Goal: Transaction & Acquisition: Purchase product/service

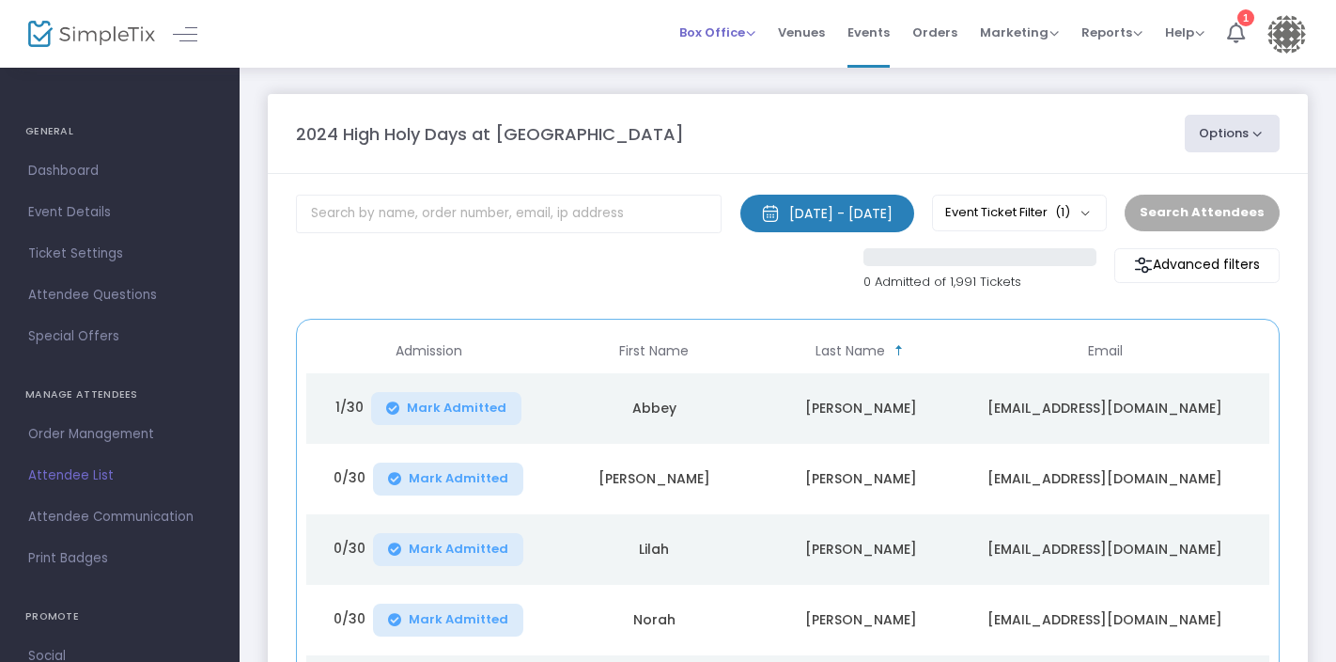
click at [734, 27] on span "Box Office" at bounding box center [717, 32] width 76 height 18
click at [734, 59] on li "Sell Tickets" at bounding box center [746, 63] width 134 height 37
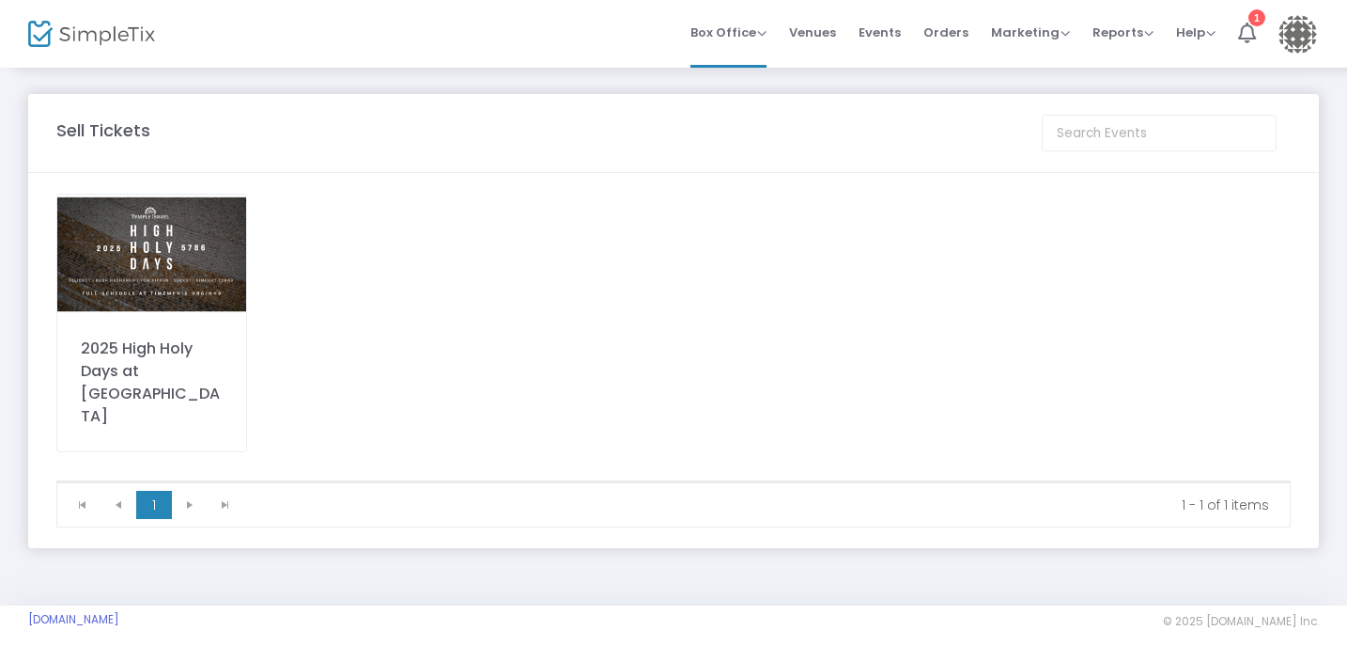
click at [225, 257] on img at bounding box center [151, 254] width 189 height 119
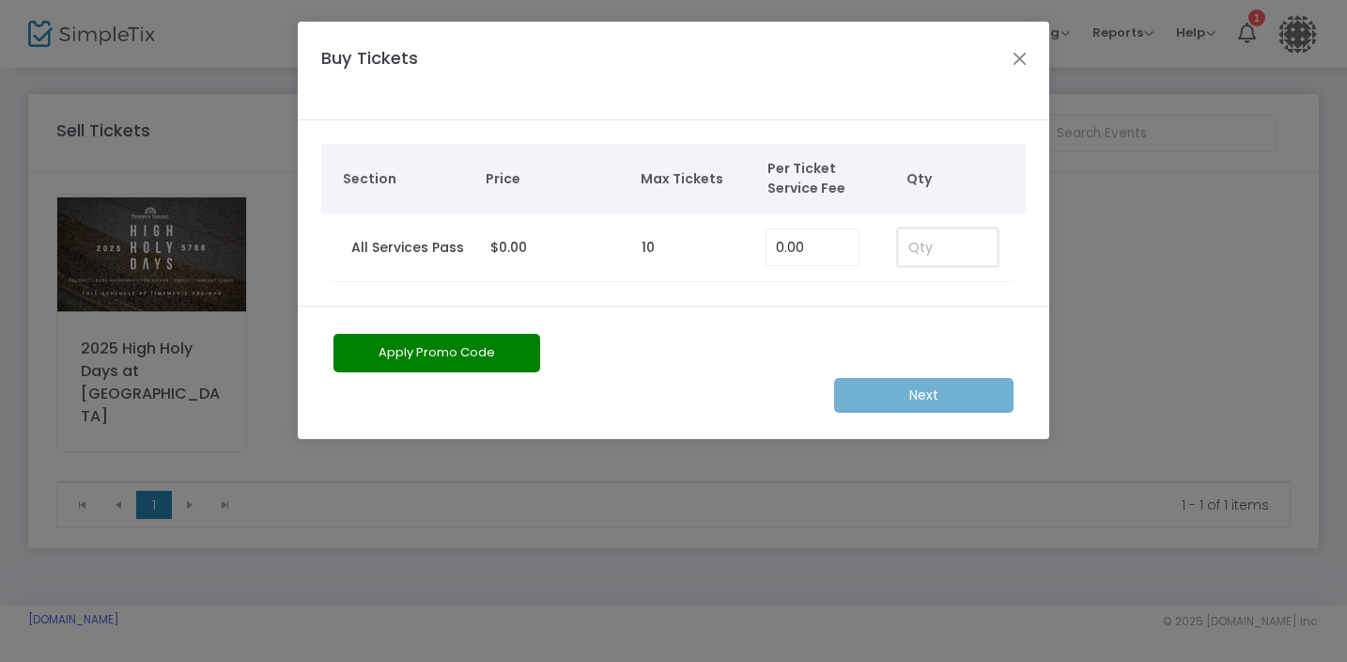
click at [911, 252] on input at bounding box center [948, 247] width 98 height 36
type input "3"
click at [917, 399] on m-button "Next" at bounding box center [923, 395] width 179 height 35
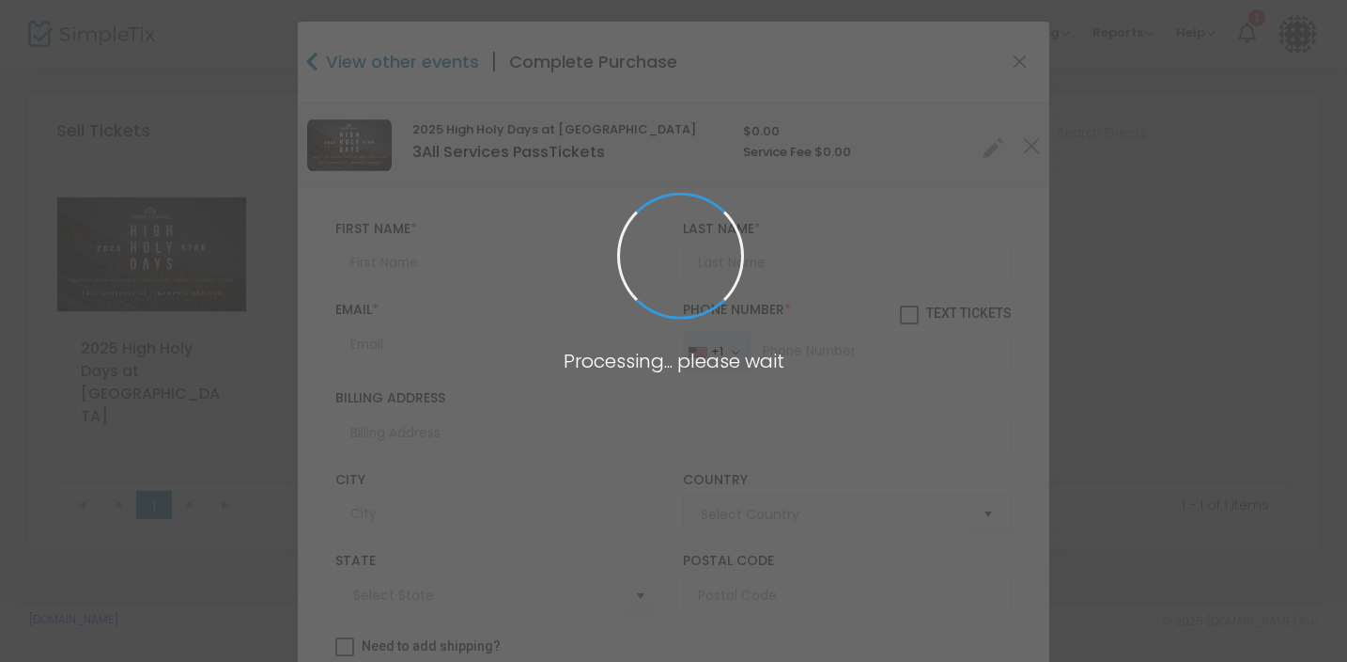
type input "[GEOGRAPHIC_DATA]"
type input "[US_STATE]"
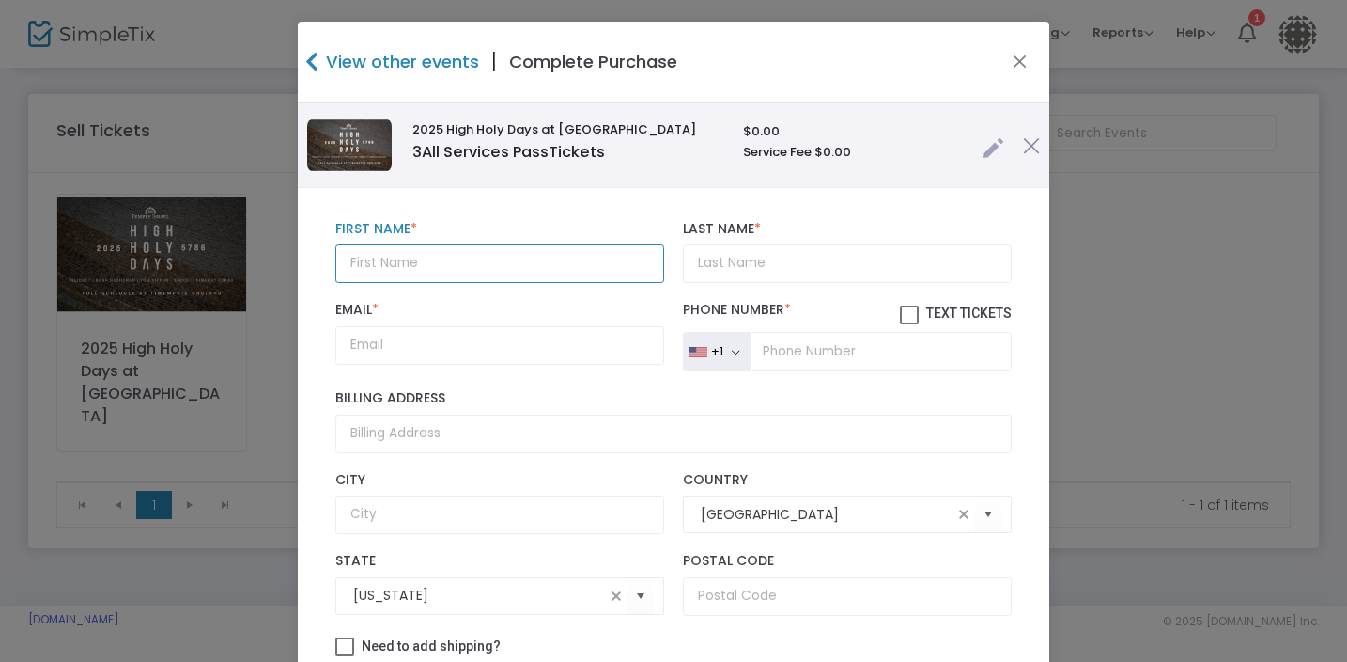
click at [441, 263] on input "text" at bounding box center [499, 263] width 329 height 39
click at [513, 261] on input "[PERSON_NAME] and [PERSON_NAME]" at bounding box center [499, 263] width 329 height 39
drag, startPoint x: 412, startPoint y: 262, endPoint x: 331, endPoint y: 266, distance: 80.9
click at [335, 266] on input "[PERSON_NAME] and [PERSON_NAME], [PERSON_NAME]" at bounding box center [499, 263] width 329 height 39
type input "[PERSON_NAME] and [PERSON_NAME], [PERSON_NAME]"
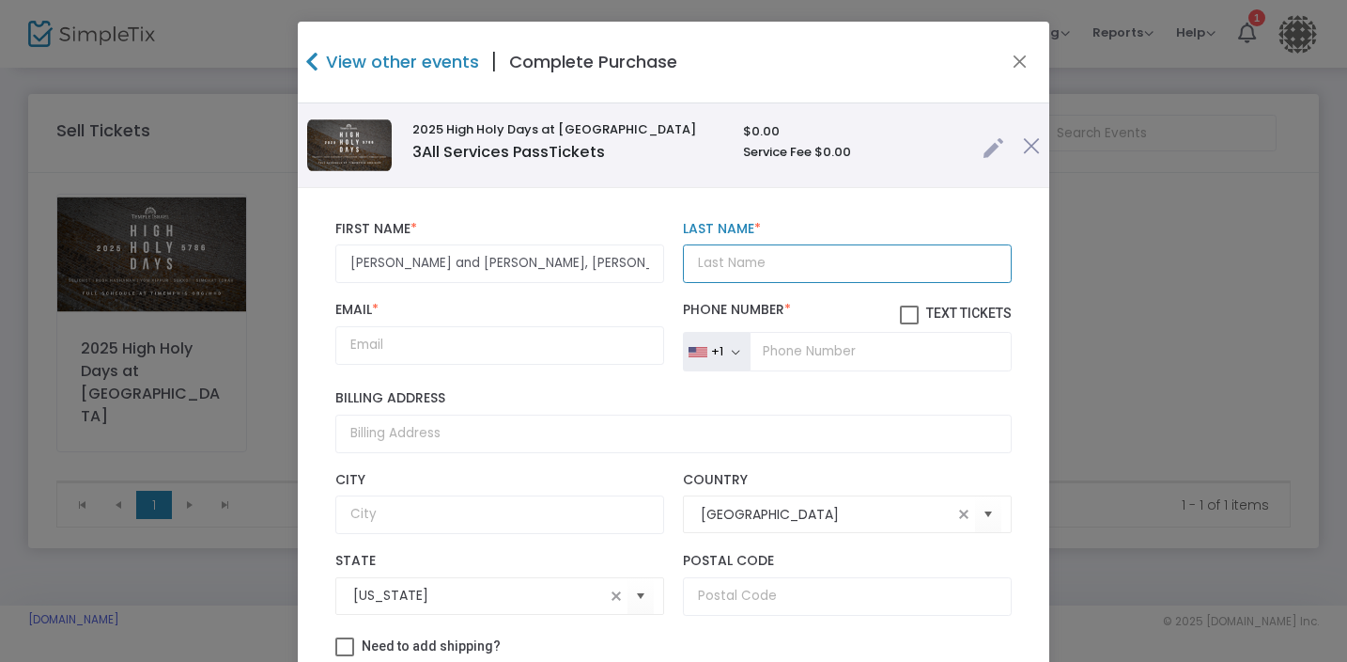
click at [702, 271] on input "Last Name *" at bounding box center [847, 263] width 329 height 39
click at [714, 259] on input "Sill" at bounding box center [847, 263] width 329 height 39
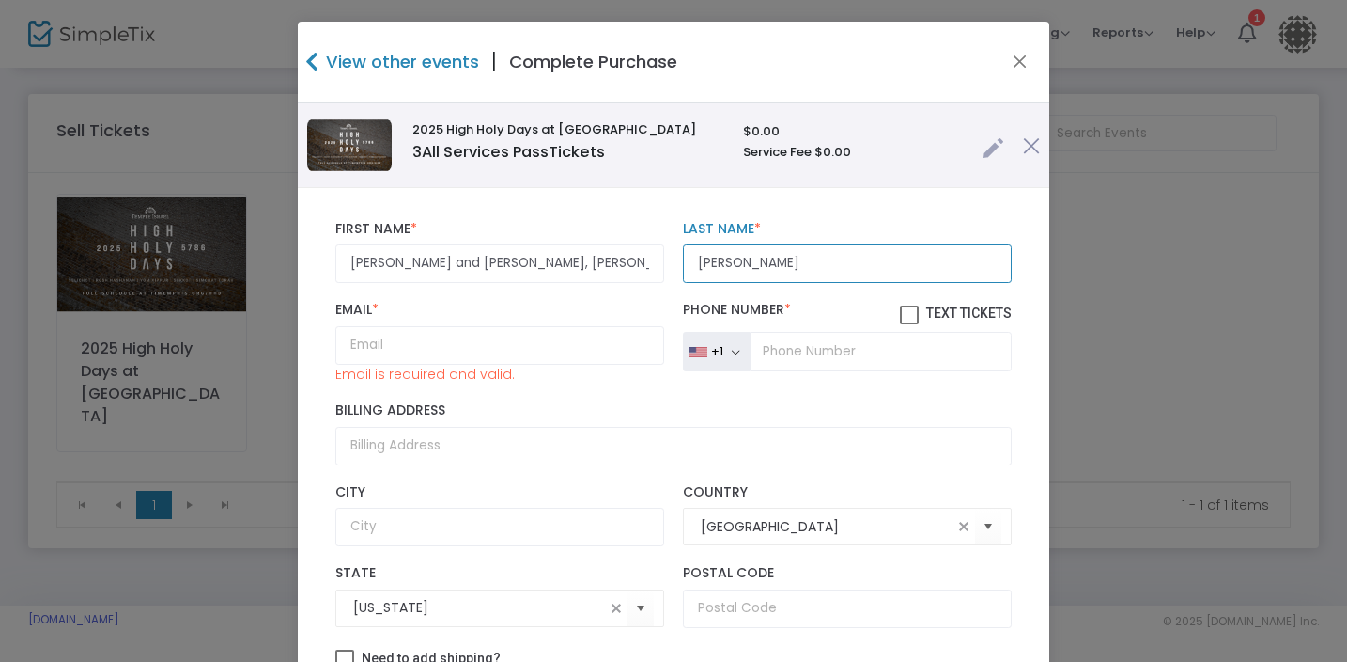
type input "[PERSON_NAME]"
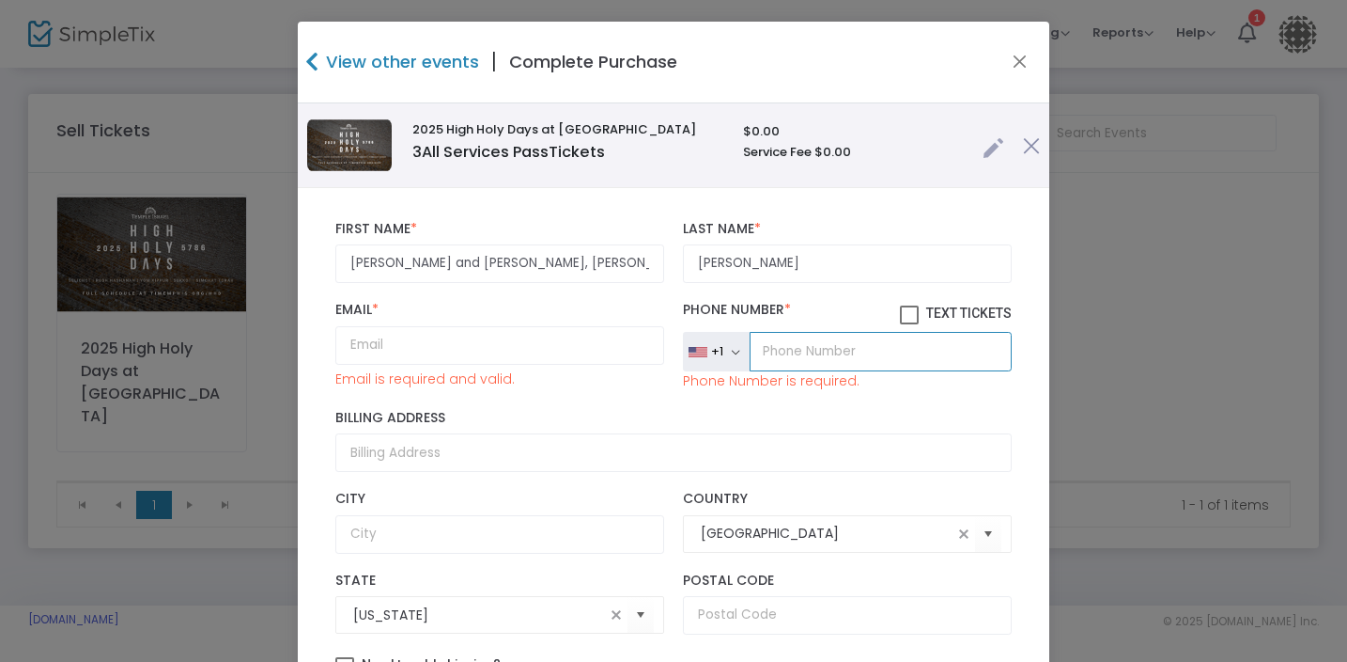
paste input "[PHONE_NUMBER]"
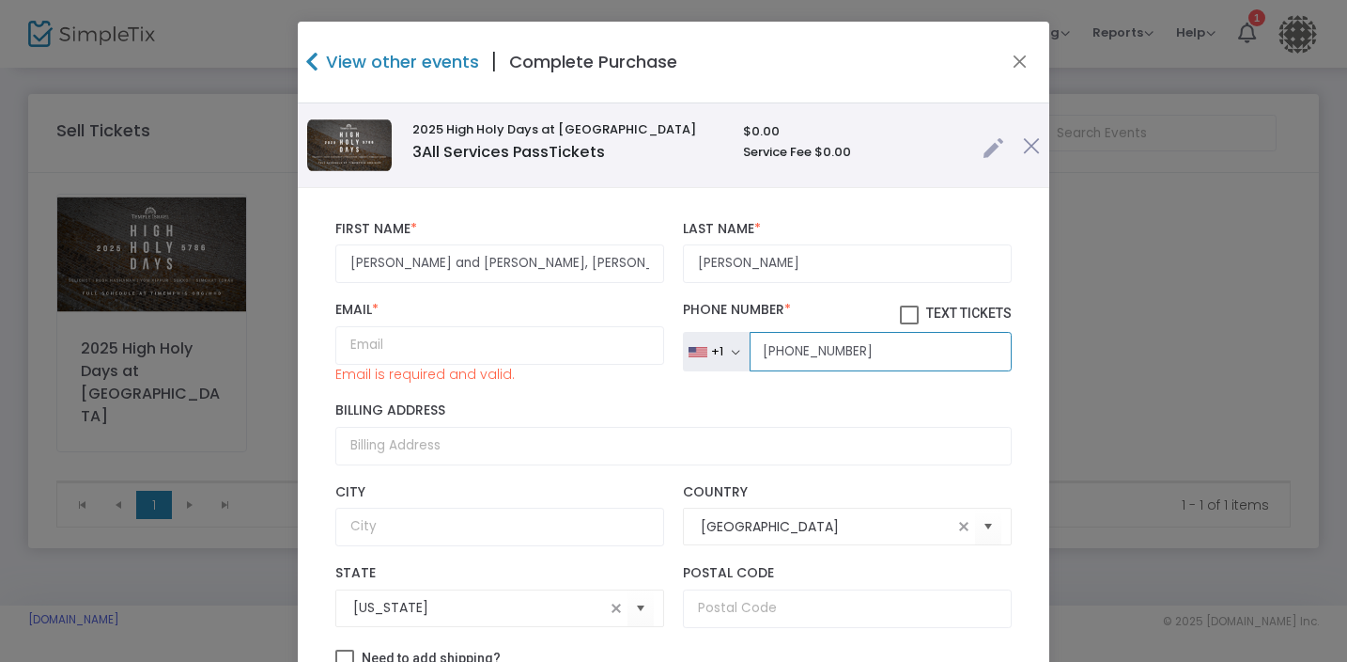
type input "[PHONE_NUMBER]"
click at [459, 338] on input "Email *" at bounding box center [499, 345] width 329 height 39
drag, startPoint x: 575, startPoint y: 345, endPoint x: 456, endPoint y: 446, distance: 156.7
click at [456, 446] on input "Billing Address" at bounding box center [673, 446] width 677 height 39
paste input "[STREET_ADDRESS]"
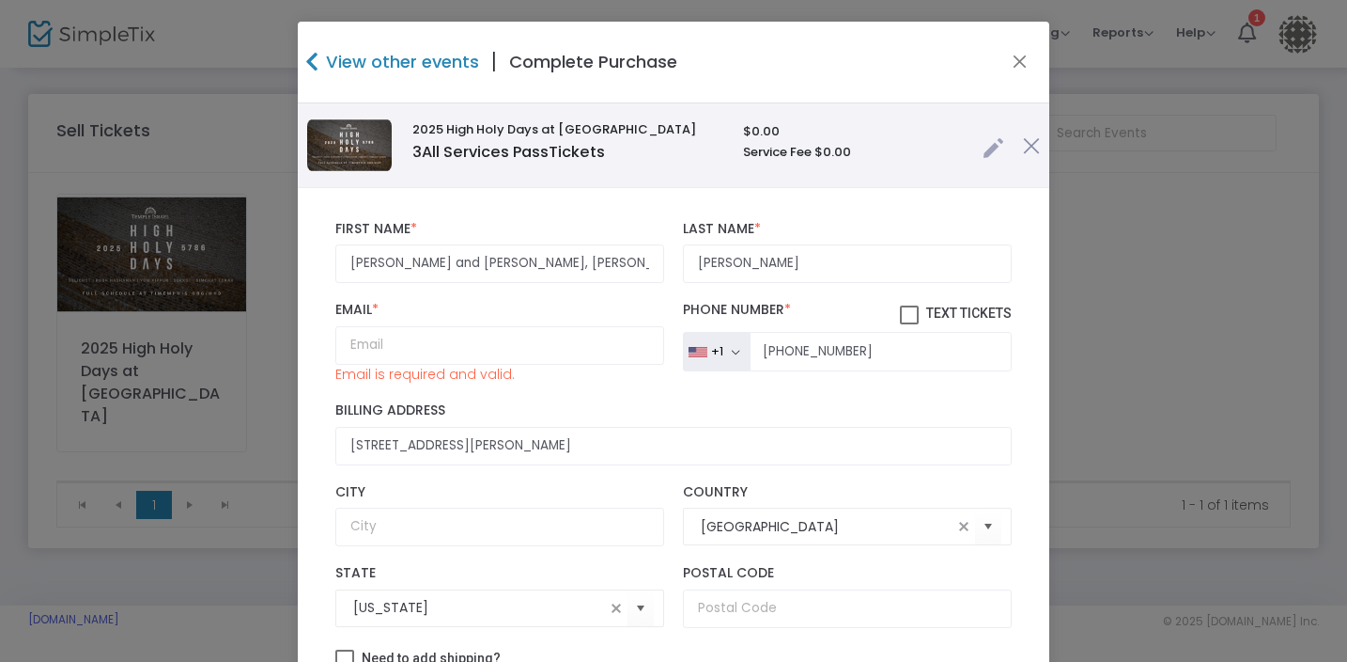
type input "[STREET_ADDRESS]"
type input "[GEOGRAPHIC_DATA]"
type input "38018"
type input "[US_STATE]"
paste input "[PERSON_NAME][EMAIL_ADDRESS][PERSON_NAME][DOMAIN_NAME]"
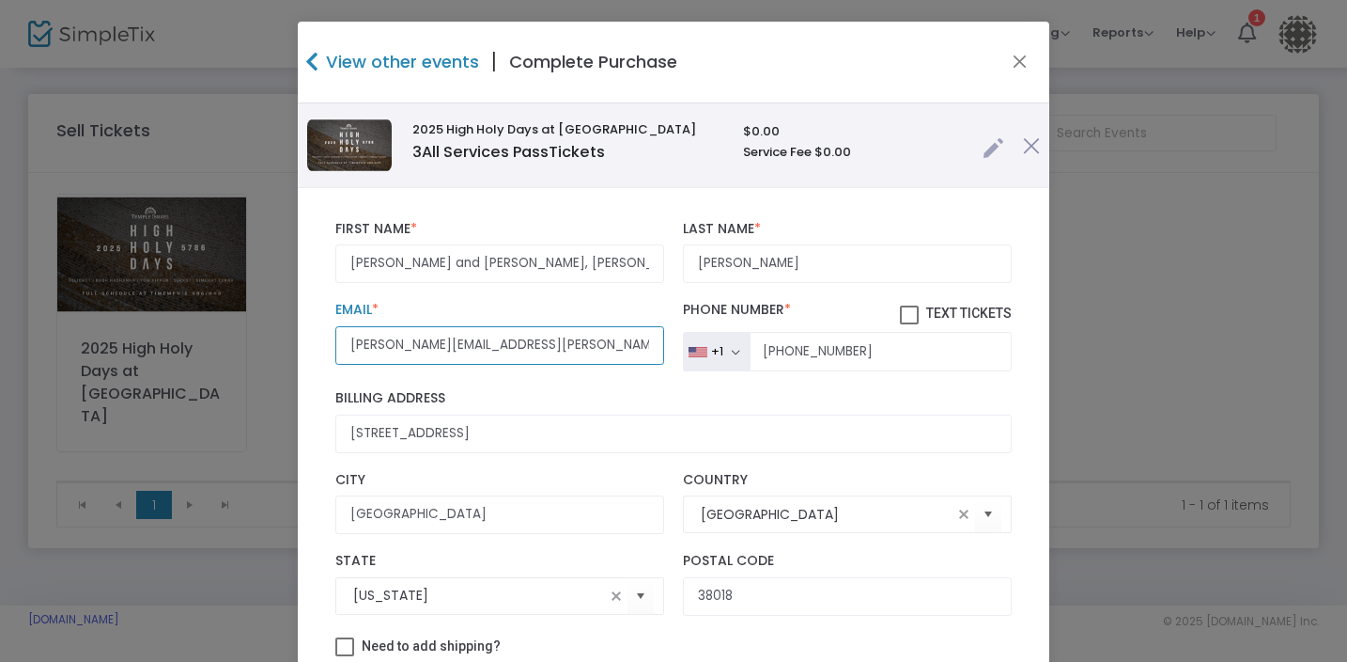
type input "[PERSON_NAME][EMAIL_ADDRESS][PERSON_NAME][DOMAIN_NAME]"
click at [900, 314] on span at bounding box center [909, 314] width 19 height 19
click at [909, 324] on input "Text Tickets" at bounding box center [909, 324] width 1 height 1
checkbox input "true"
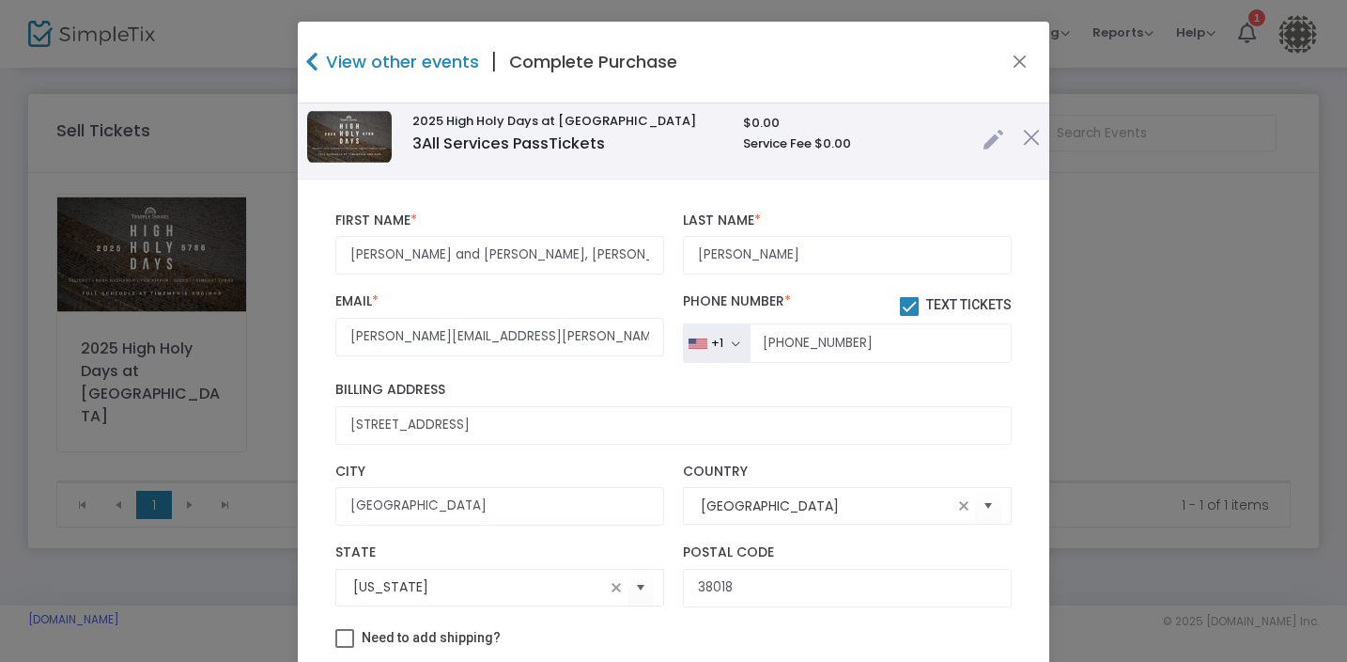
scroll to position [209, 0]
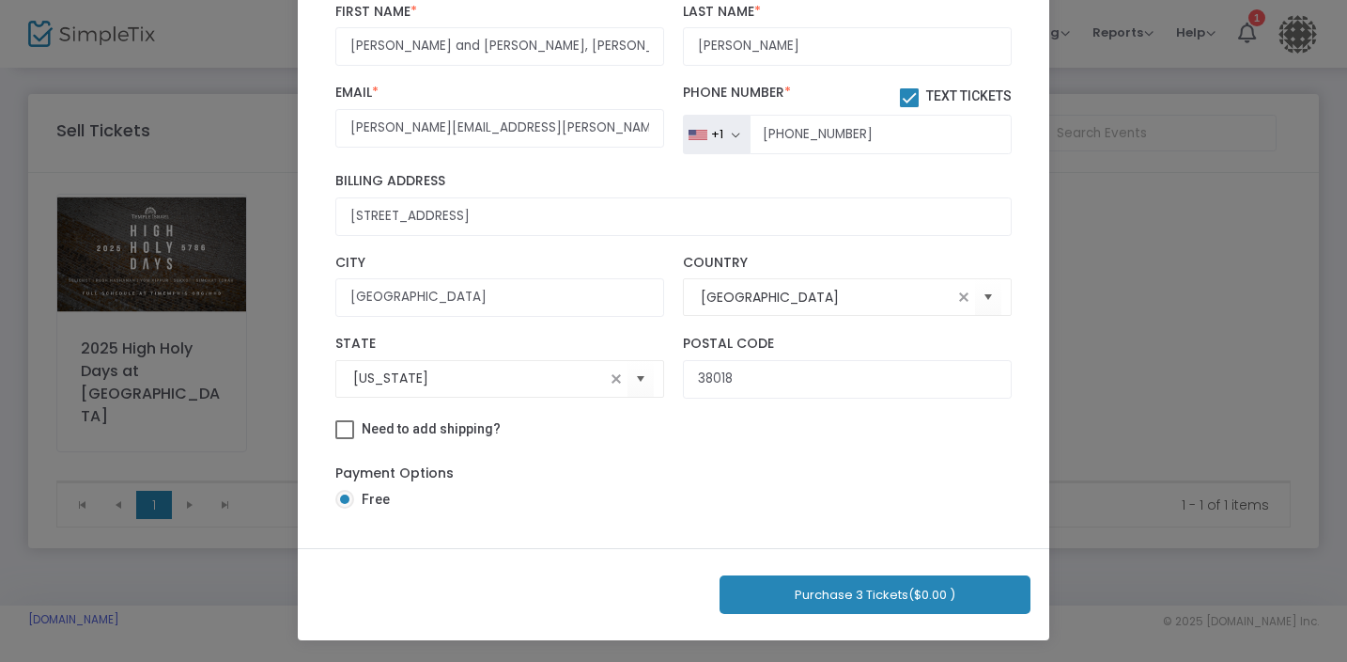
click at [865, 593] on button "Purchase 3 Tickets ($0.00 )" at bounding box center [875, 594] width 311 height 39
